Goal: Information Seeking & Learning: Learn about a topic

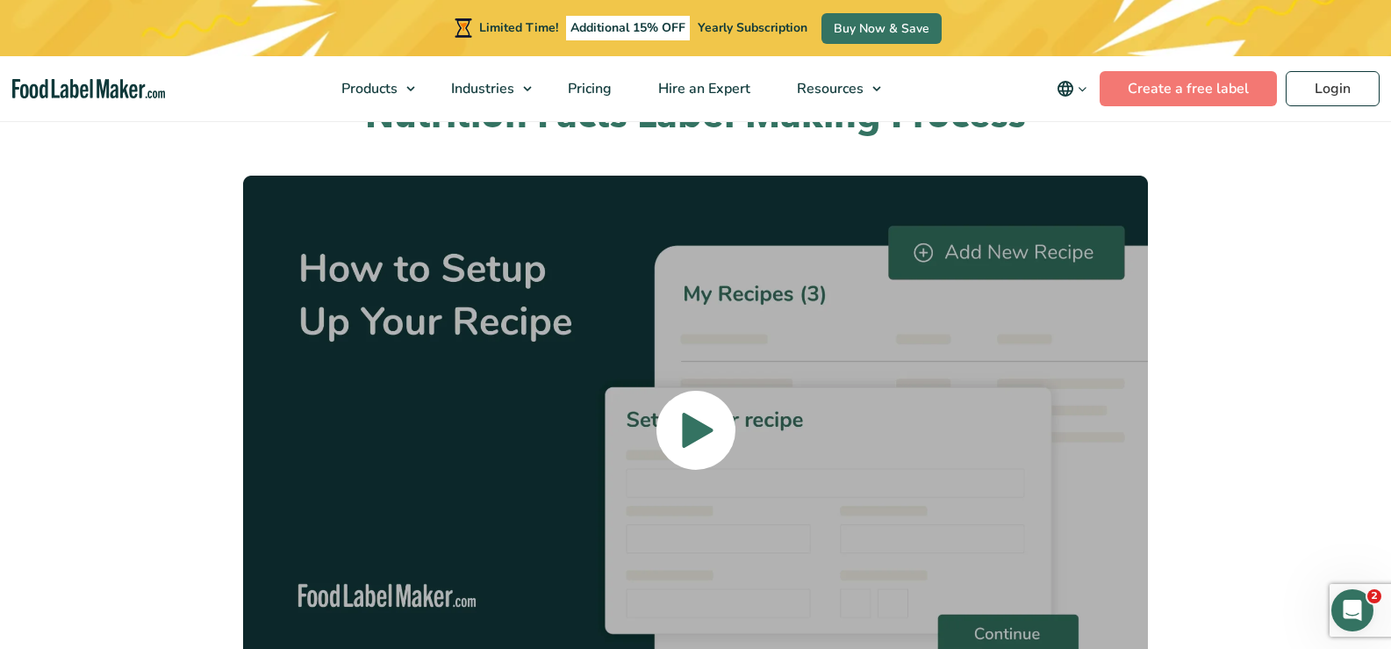
scroll to position [3950, 0]
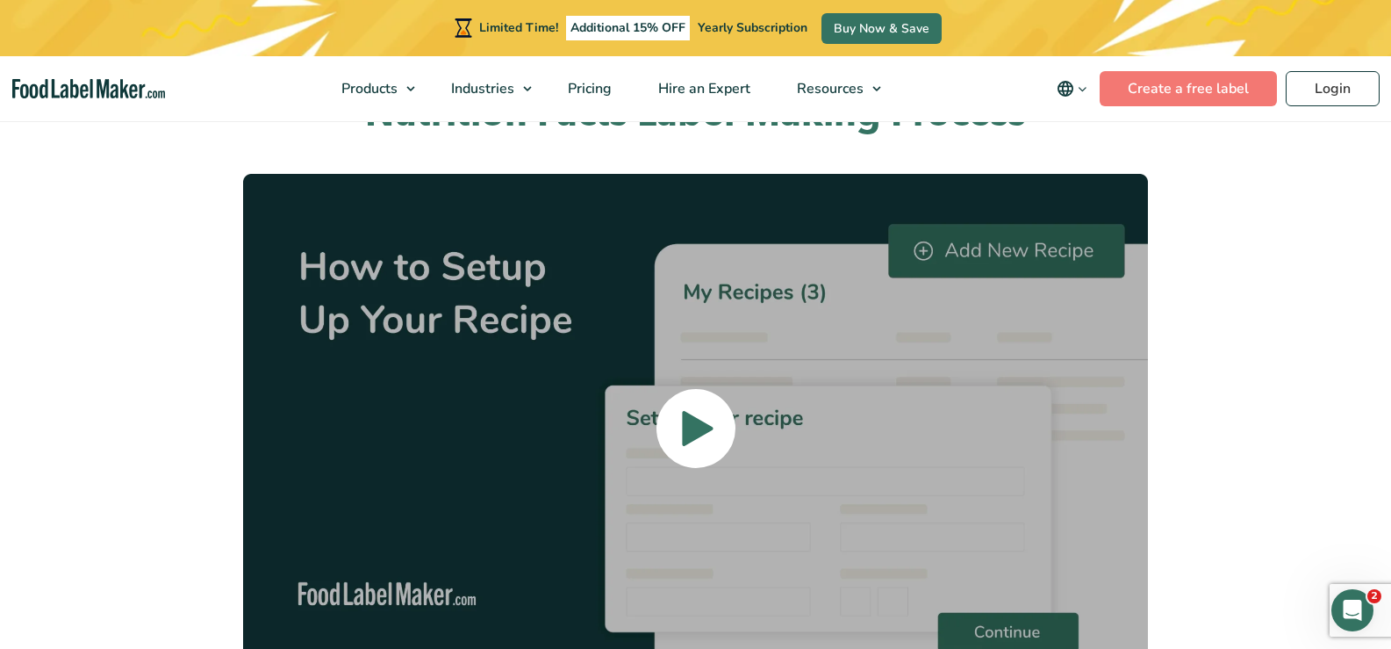
click at [676, 389] on span at bounding box center [696, 428] width 79 height 79
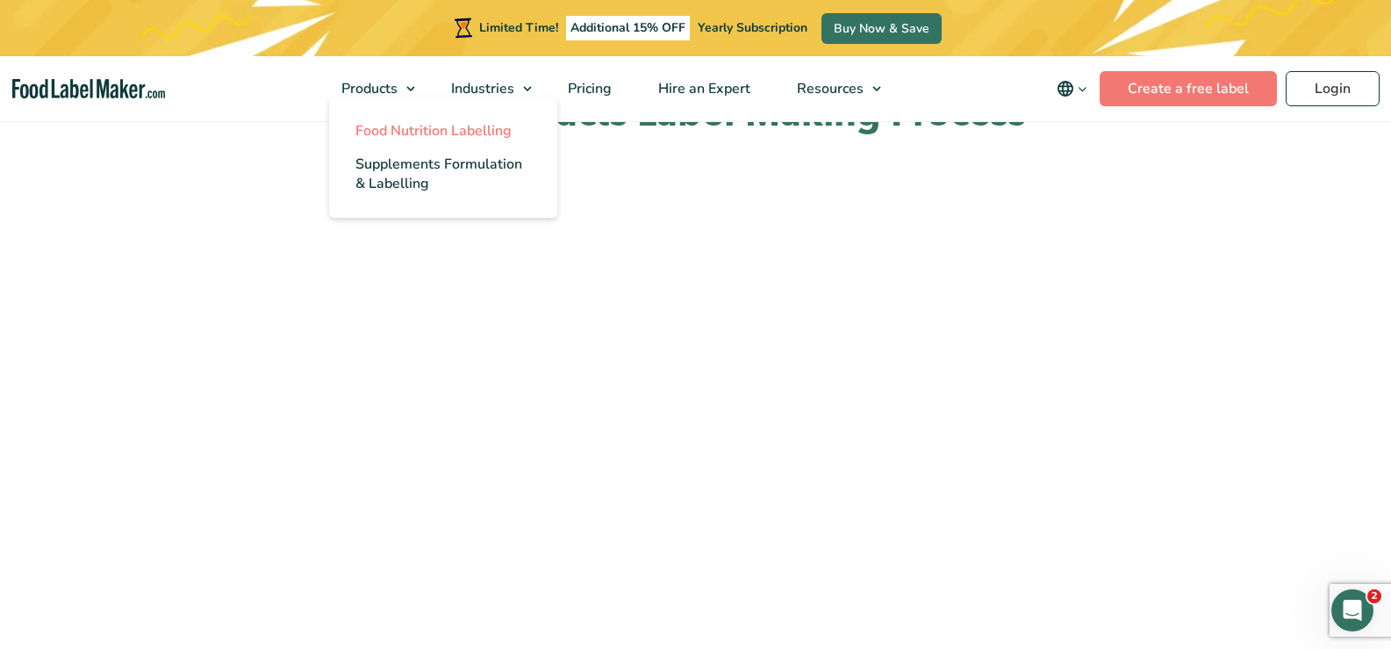
click at [406, 133] on span "Food Nutrition Labelling" at bounding box center [433, 130] width 156 height 19
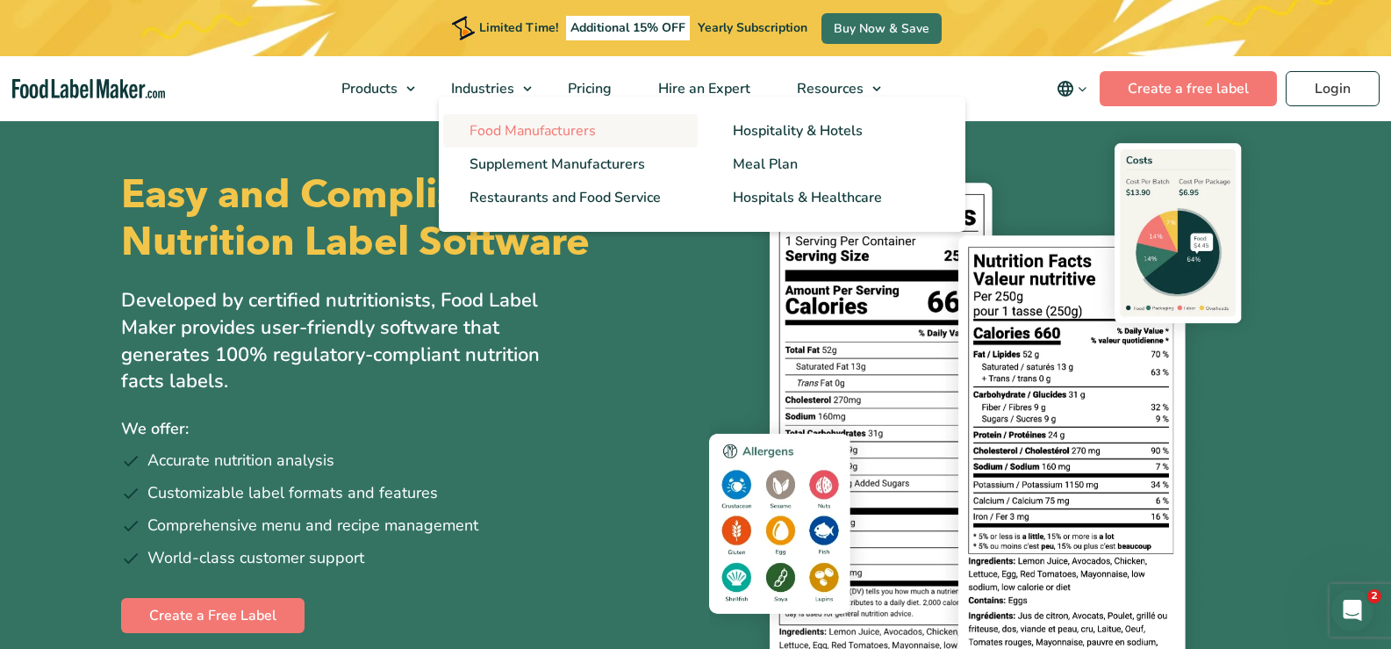
click at [518, 124] on span "Food Manufacturers" at bounding box center [533, 130] width 126 height 19
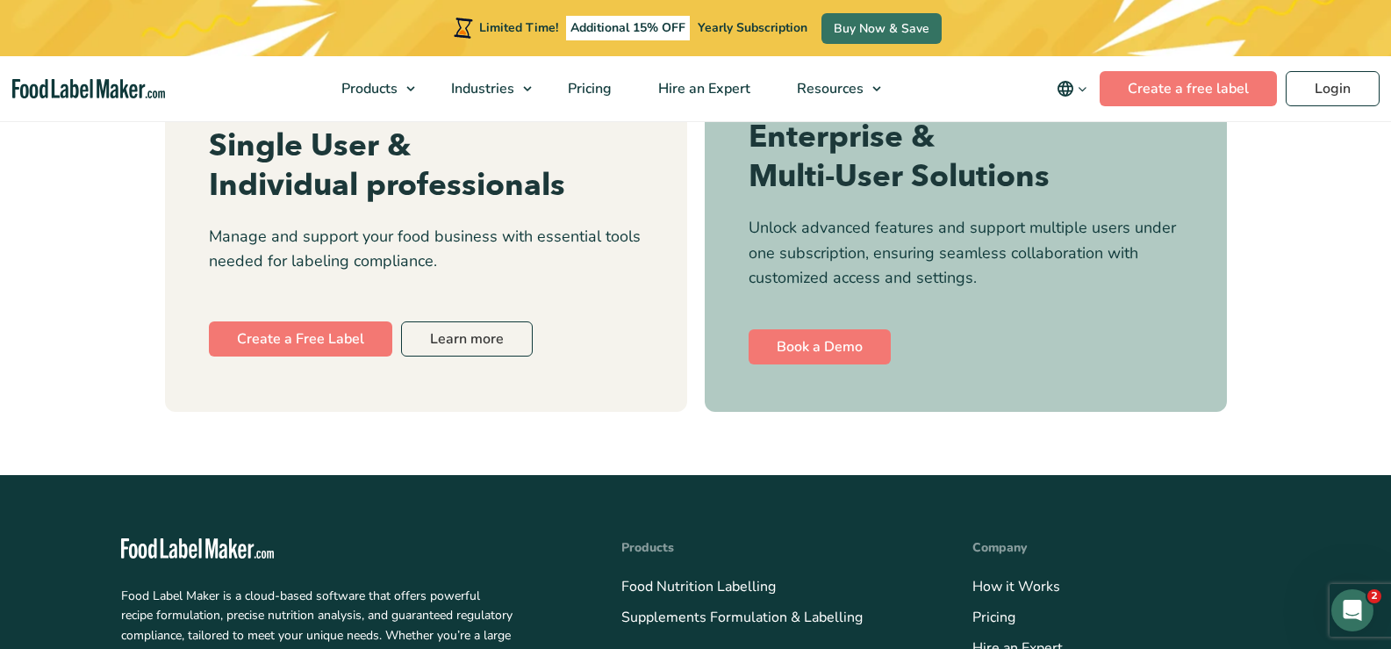
scroll to position [7022, 0]
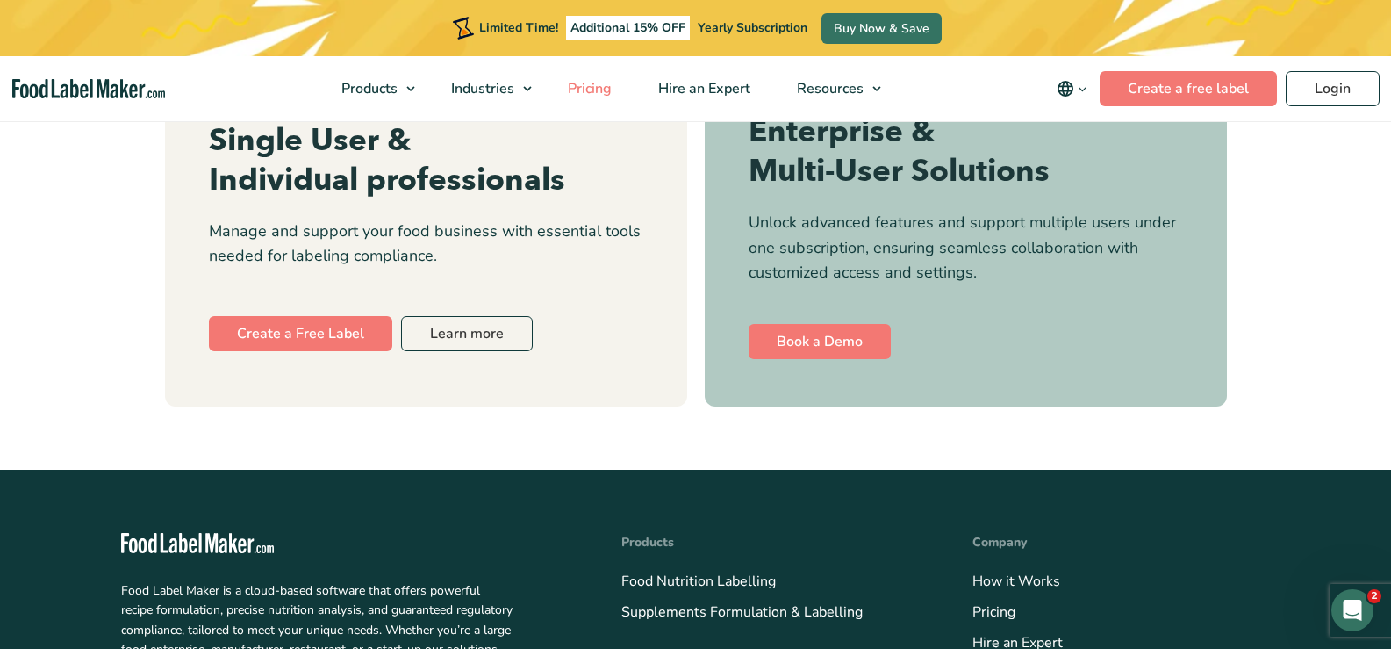
click at [607, 91] on span "Pricing" at bounding box center [588, 88] width 51 height 19
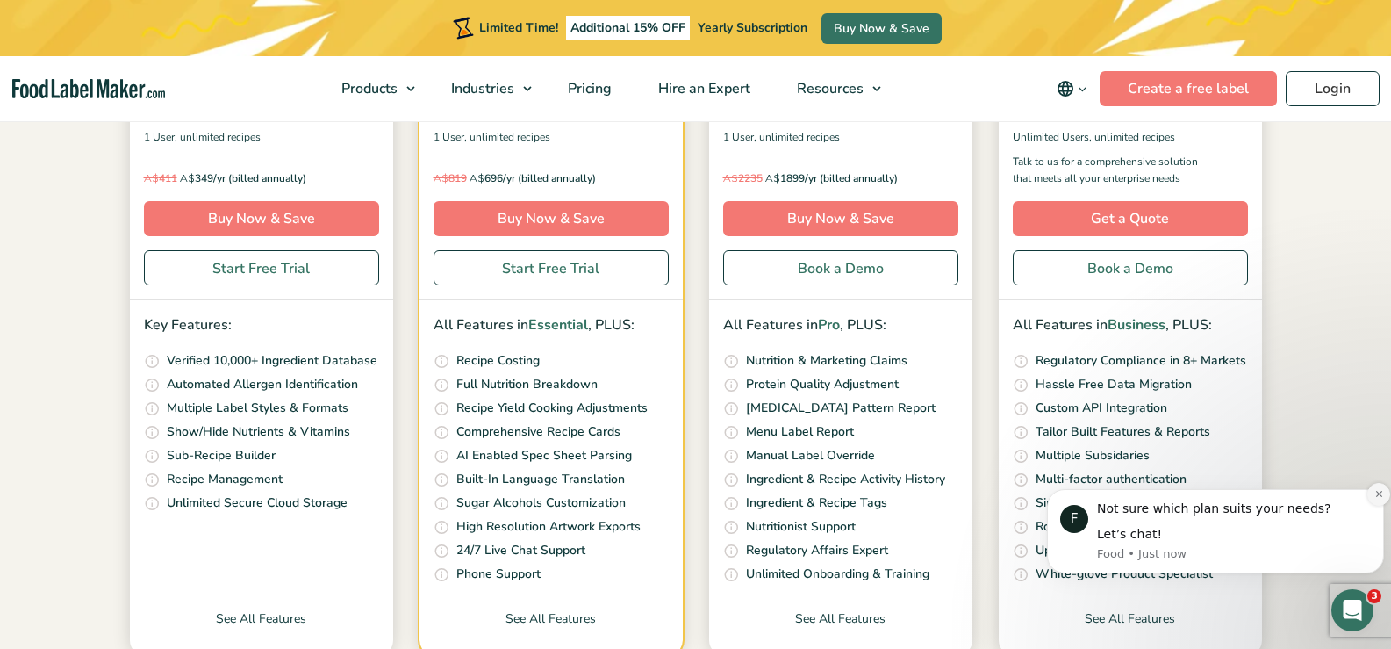
click at [1376, 499] on icon "Dismiss notification" at bounding box center [1379, 494] width 10 height 10
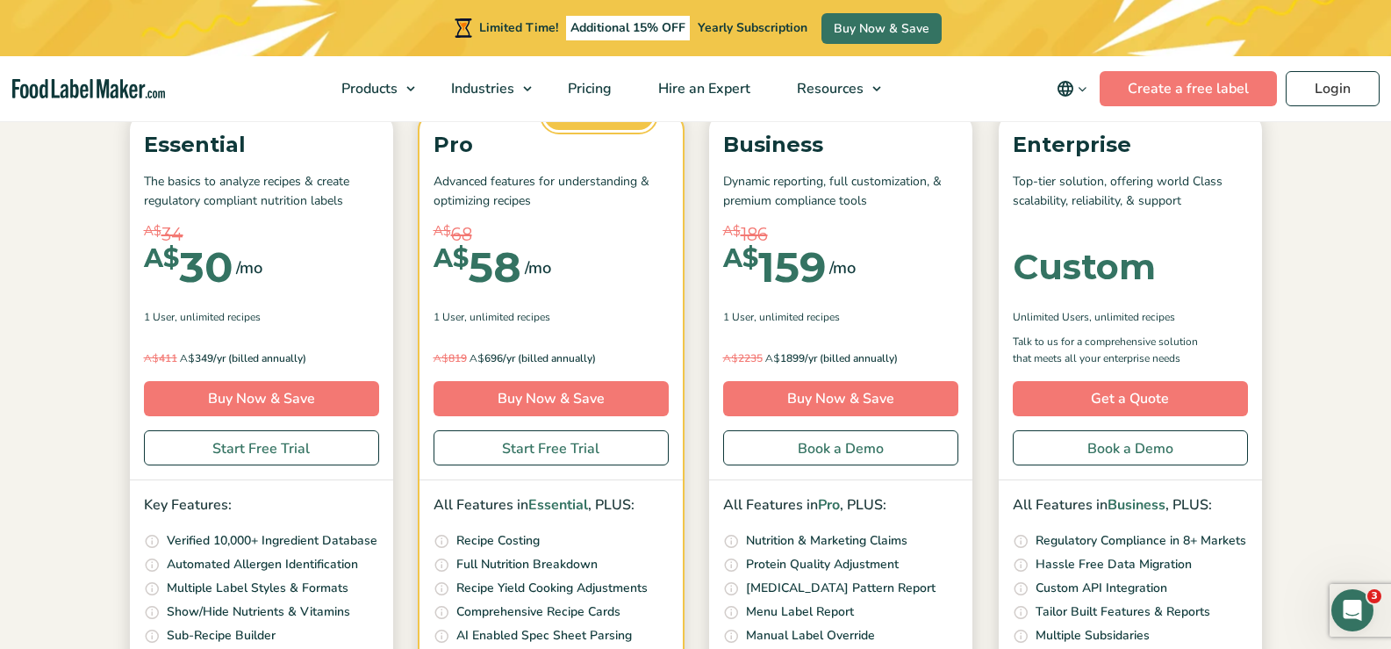
scroll to position [176, 0]
